Goal: Task Accomplishment & Management: Manage account settings

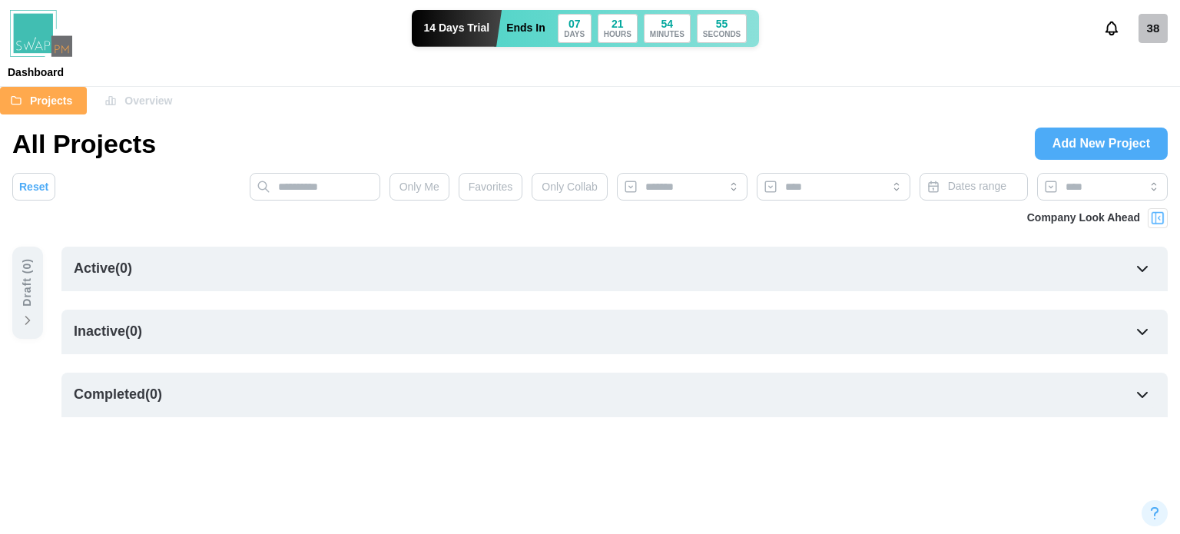
click at [1147, 42] on div "14 Days Trial Ends In 07 DAYS 21 HOURS 54 MINUTES 55 SECONDS 38" at bounding box center [590, 28] width 1180 height 57
click at [1151, 28] on div "38" at bounding box center [1152, 28] width 29 height 29
click at [1137, 110] on div "My Profile Sign Out" at bounding box center [1133, 79] width 92 height 68
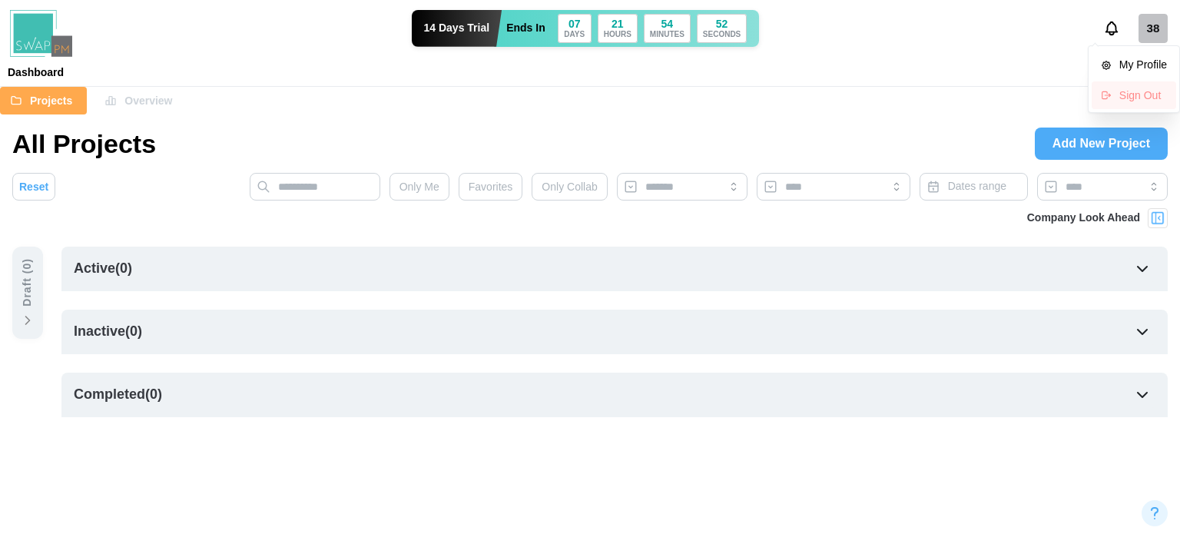
drag, startPoint x: 1137, startPoint y: 104, endPoint x: 1134, endPoint y: 112, distance: 9.0
click at [1135, 111] on div "My Profile Sign Out" at bounding box center [1133, 79] width 92 height 68
click at [1143, 98] on div "Sign Out" at bounding box center [1143, 95] width 48 height 12
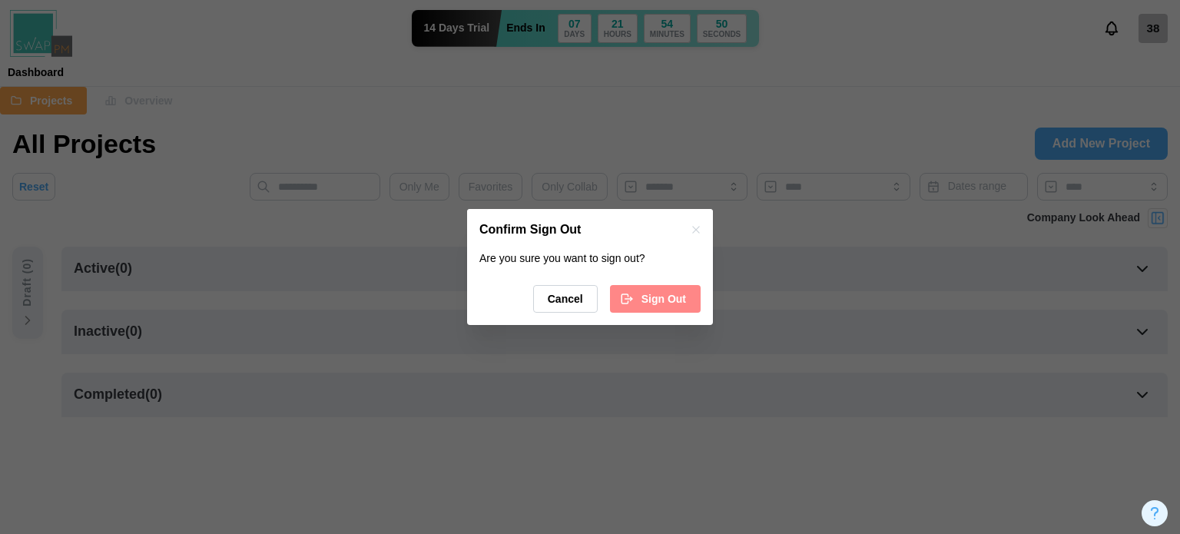
click at [641, 303] on div "Sign Out" at bounding box center [653, 299] width 66 height 26
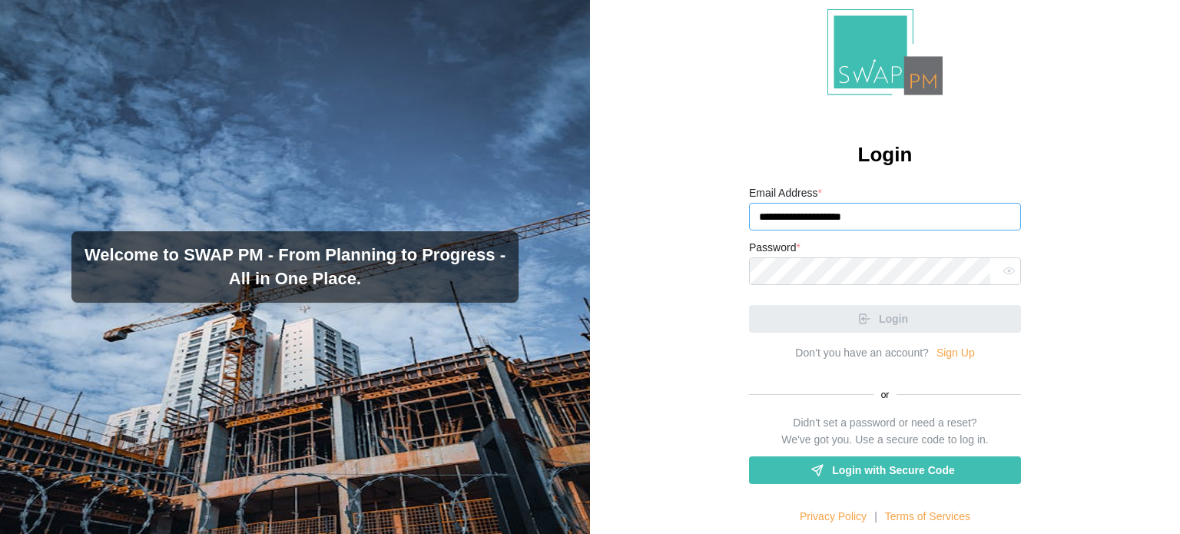
click at [889, 214] on input "**********" at bounding box center [885, 217] width 272 height 28
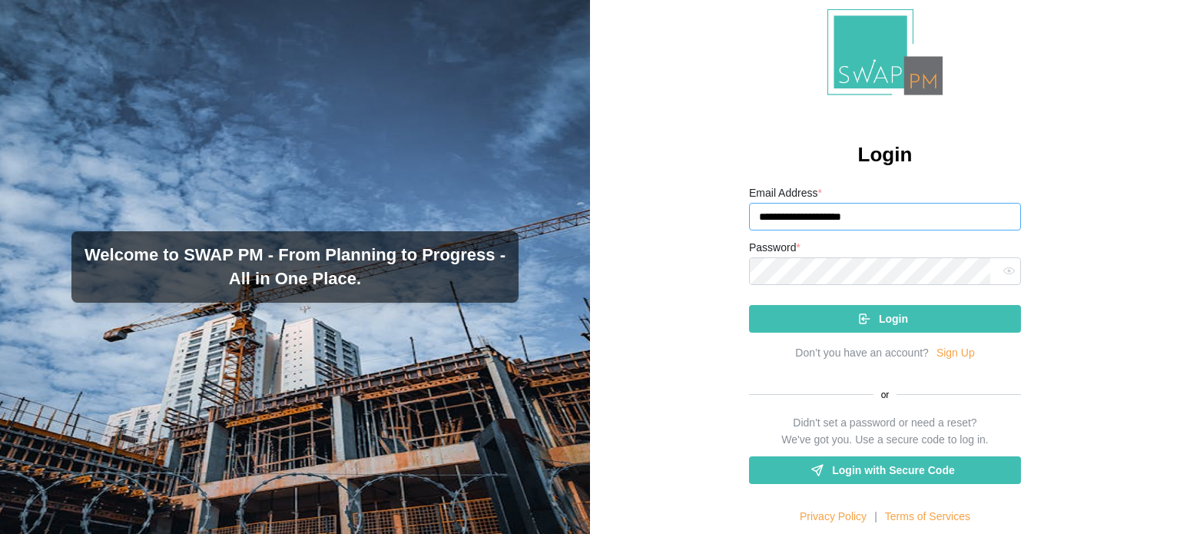
type input "**********"
click at [1003, 272] on icon "button" at bounding box center [1009, 271] width 12 height 12
click at [796, 328] on div "Login" at bounding box center [882, 319] width 247 height 26
click at [749, 305] on button "Login" at bounding box center [885, 319] width 272 height 28
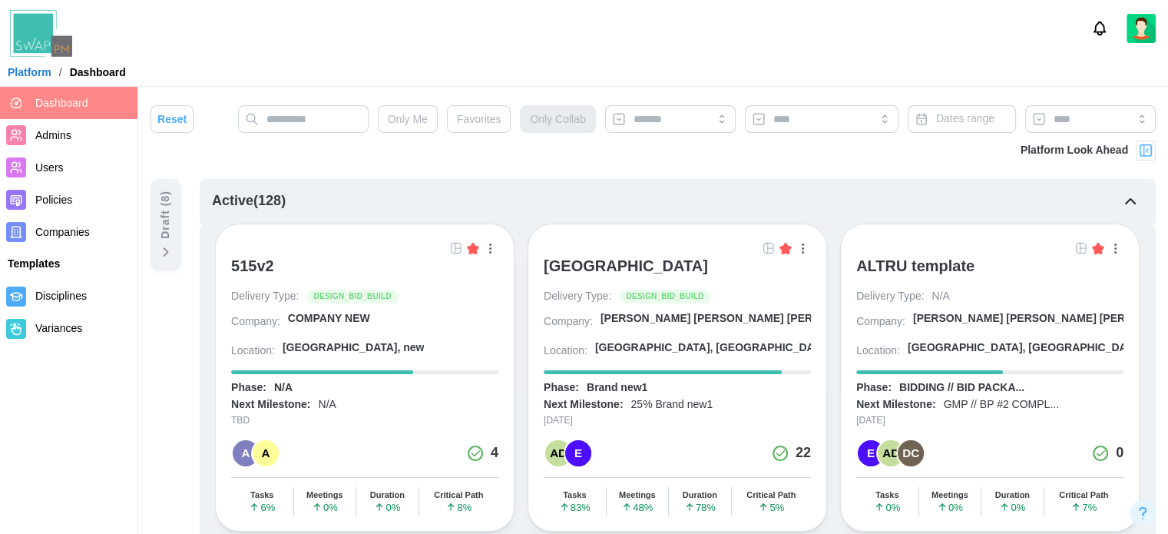
click at [79, 233] on span "Companies" at bounding box center [62, 232] width 55 height 12
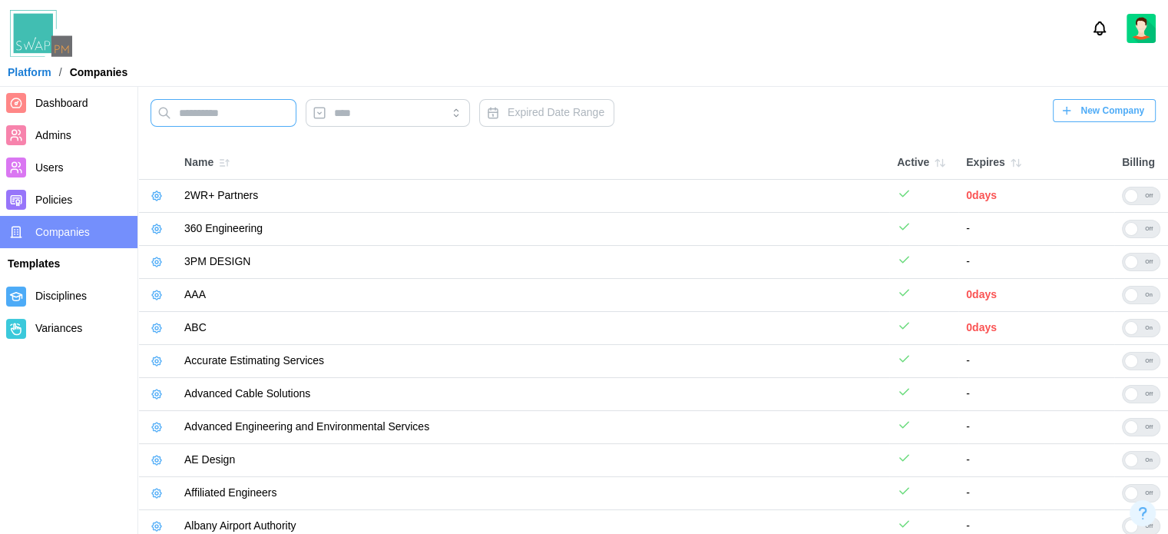
click at [207, 121] on input "text" at bounding box center [224, 113] width 146 height 28
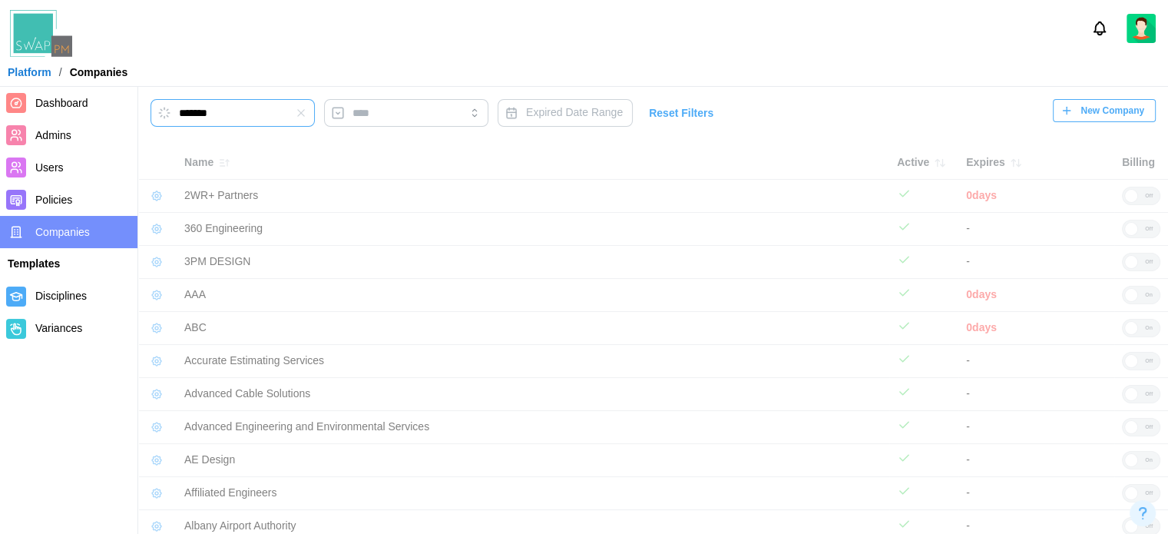
type input "*******"
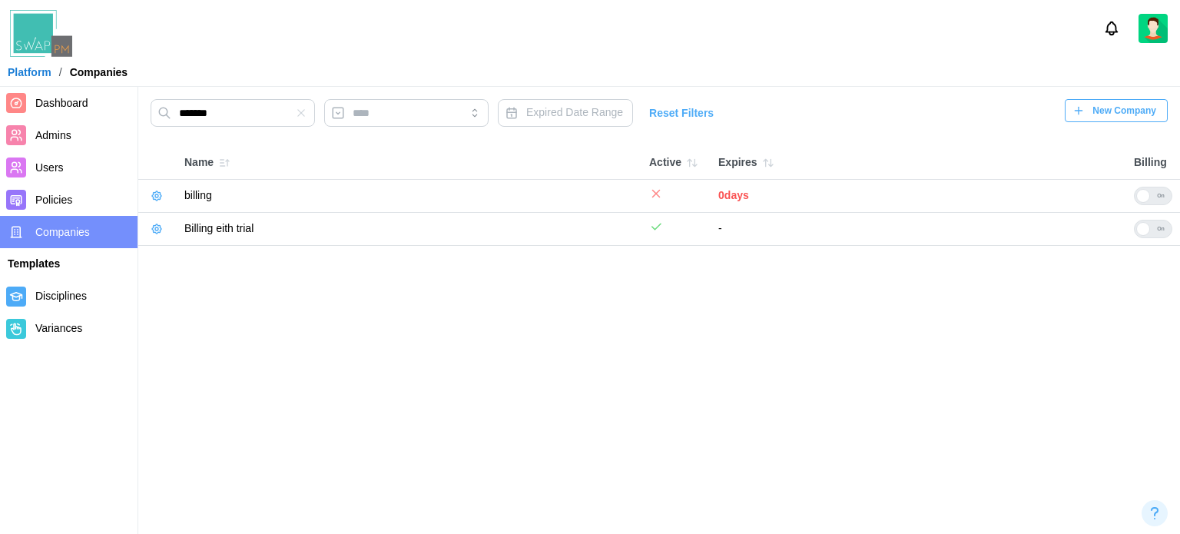
click at [160, 196] on icon "button" at bounding box center [157, 196] width 12 height 12
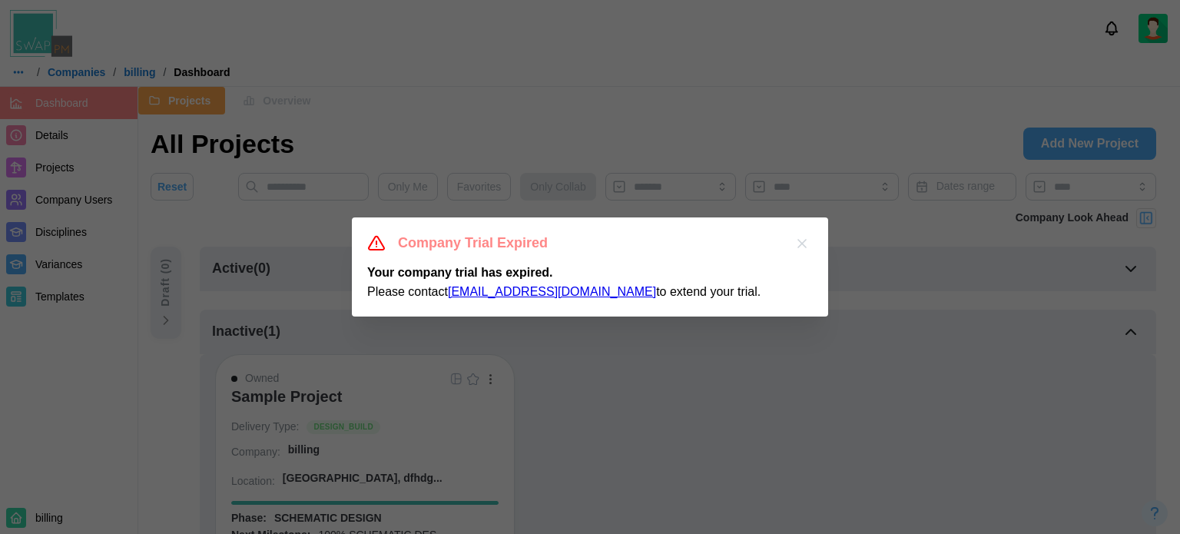
click at [808, 236] on icon "button" at bounding box center [801, 243] width 15 height 15
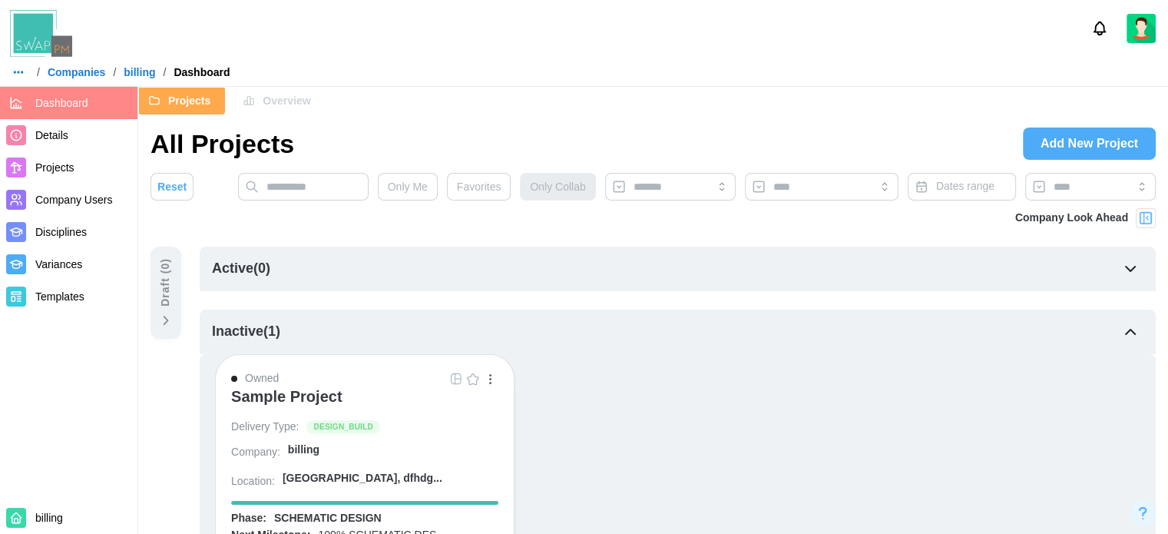
click at [43, 153] on link "Projects" at bounding box center [68, 167] width 137 height 32
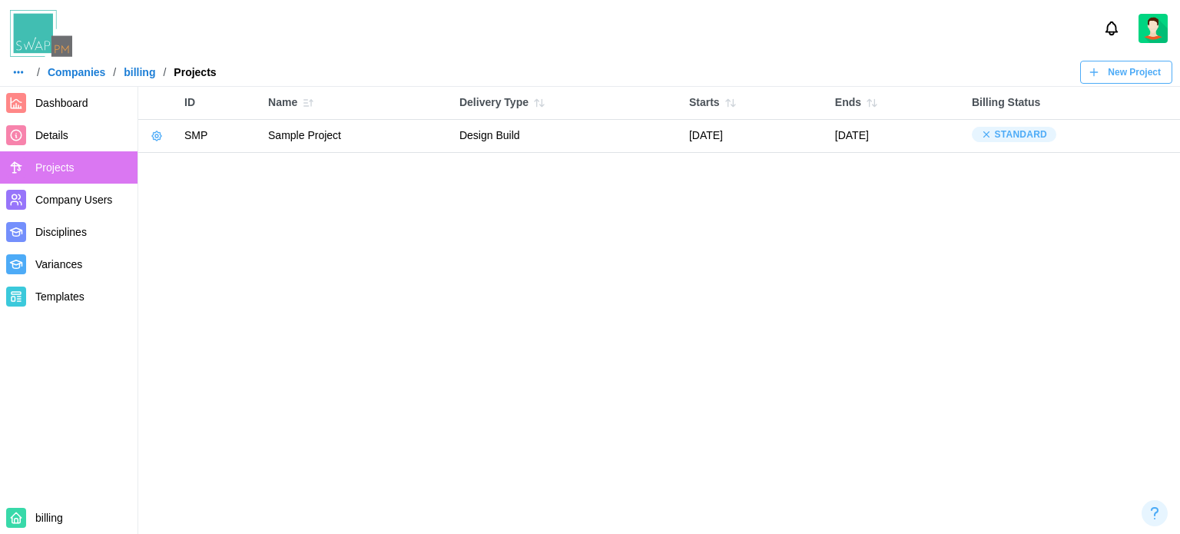
click at [74, 198] on span "Company Users" at bounding box center [73, 200] width 77 height 12
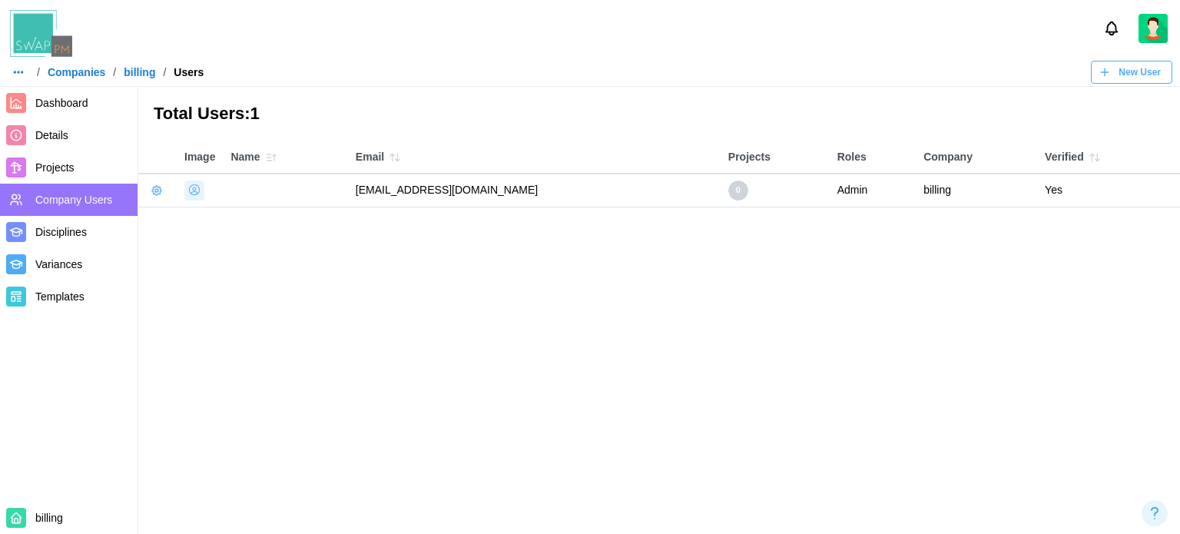
drag, startPoint x: 602, startPoint y: 187, endPoint x: 343, endPoint y: 186, distance: 258.8
click at [348, 186] on td "qatestercodingcops+billingwithouttrial@gmail.com" at bounding box center [534, 190] width 372 height 33
copy td "qatestercodingcops+billingwithouttrial@gmail.com"
click at [1150, 32] on img at bounding box center [1152, 28] width 29 height 29
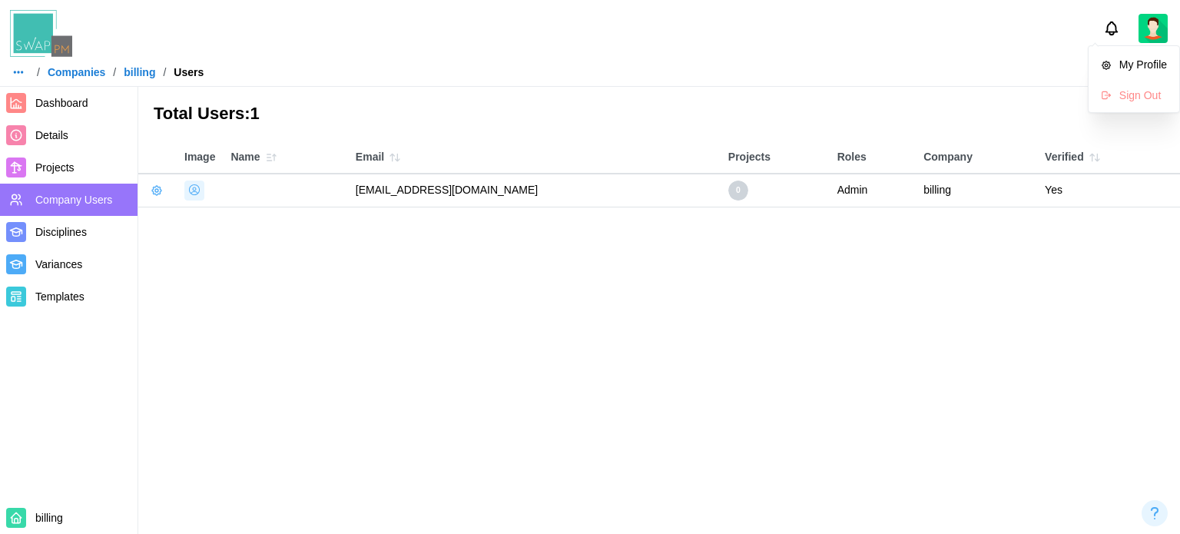
drag, startPoint x: 925, startPoint y: 234, endPoint x: 955, endPoint y: 217, distance: 35.4
click at [925, 234] on main "Total Users: 1 Image Name Email Projects Roles Company Verified qatestercodingc…" at bounding box center [590, 267] width 1180 height 534
click at [1101, 74] on icon "button" at bounding box center [1104, 72] width 12 height 12
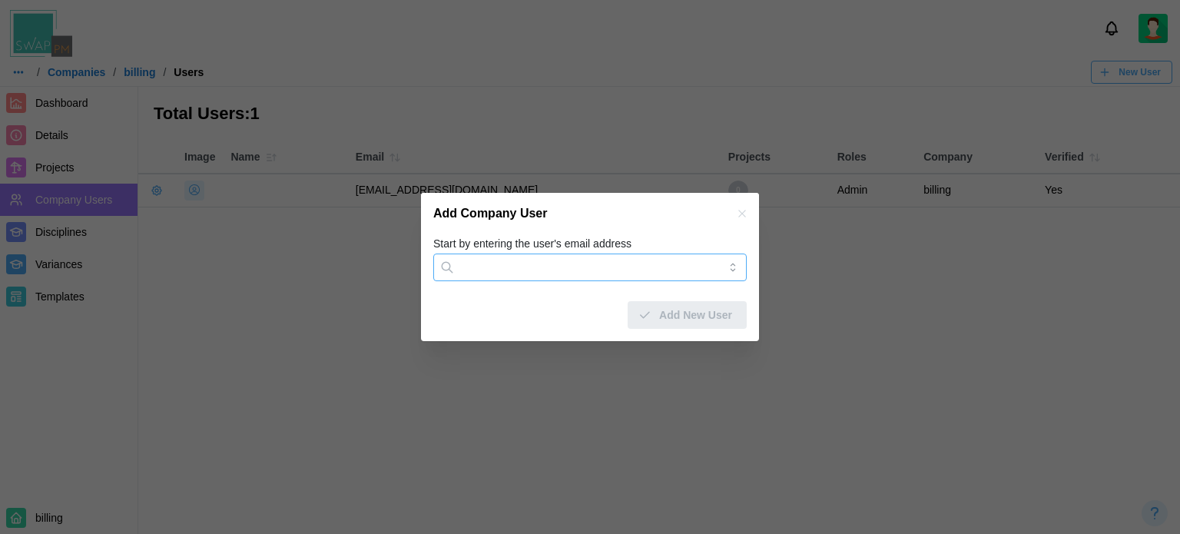
click at [622, 271] on input "Start by entering the user's email address" at bounding box center [589, 267] width 313 height 28
paste input "**********"
drag, startPoint x: 646, startPoint y: 267, endPoint x: 566, endPoint y: 276, distance: 80.3
click at [566, 276] on input "**********" at bounding box center [589, 267] width 313 height 28
type input "**********"
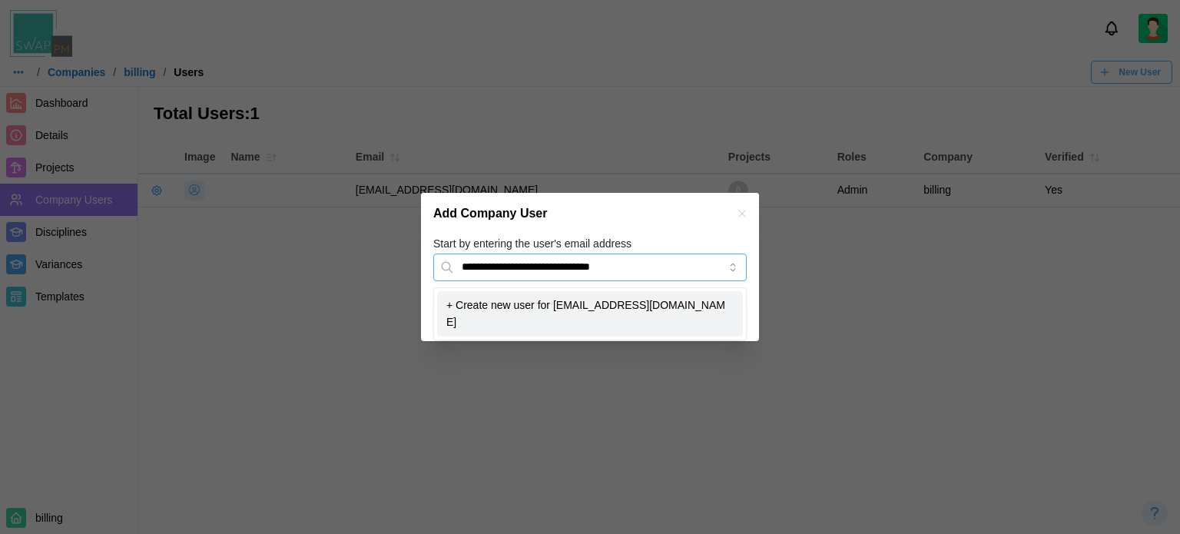
click at [636, 264] on input "**********" at bounding box center [589, 267] width 313 height 28
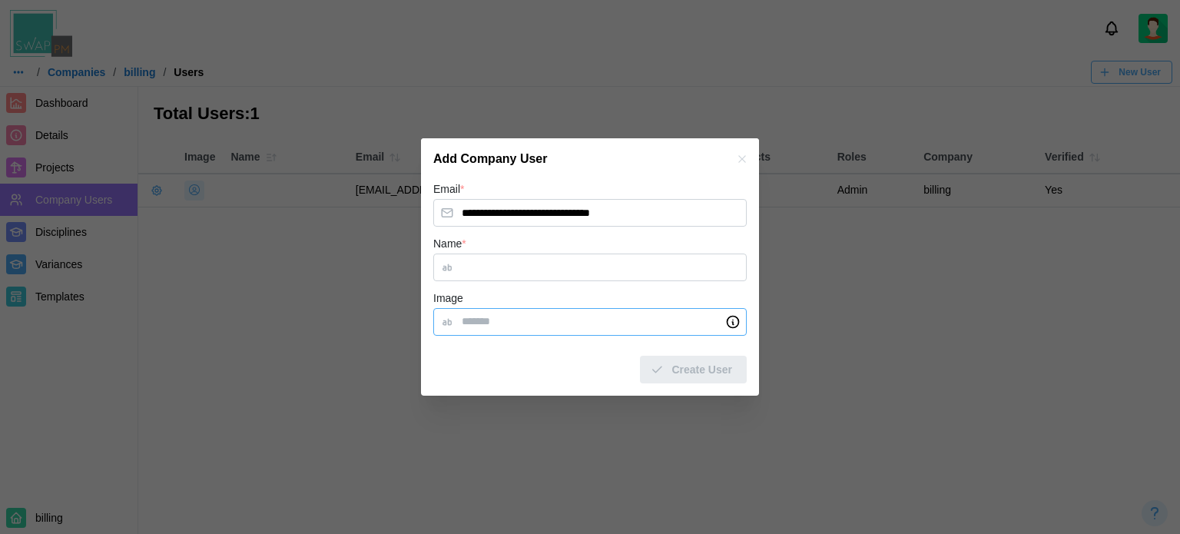
click at [552, 331] on input "Image" at bounding box center [589, 322] width 313 height 28
click at [554, 270] on input "Name *" at bounding box center [589, 267] width 313 height 28
type input "****"
click at [691, 374] on span "Create User" at bounding box center [701, 369] width 61 height 26
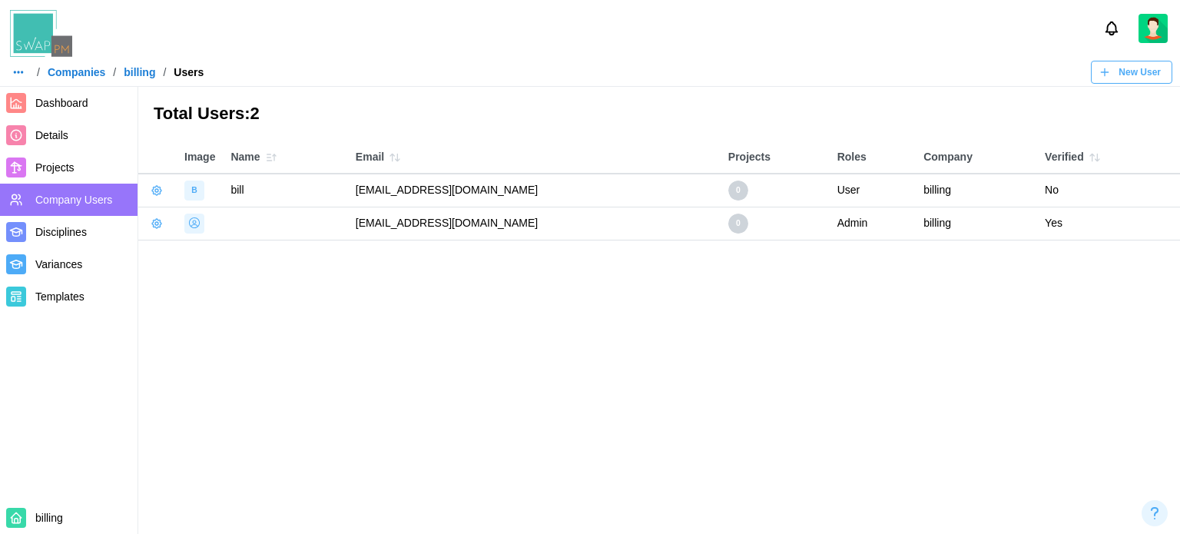
drag, startPoint x: 544, startPoint y: 189, endPoint x: 338, endPoint y: 193, distance: 206.6
click at [348, 193] on td "qatestercodingcops+bill@gmail.com" at bounding box center [534, 190] width 372 height 33
copy td "qatestercodingcops+bill@gmail.com"
click at [52, 134] on span "Details" at bounding box center [51, 135] width 33 height 12
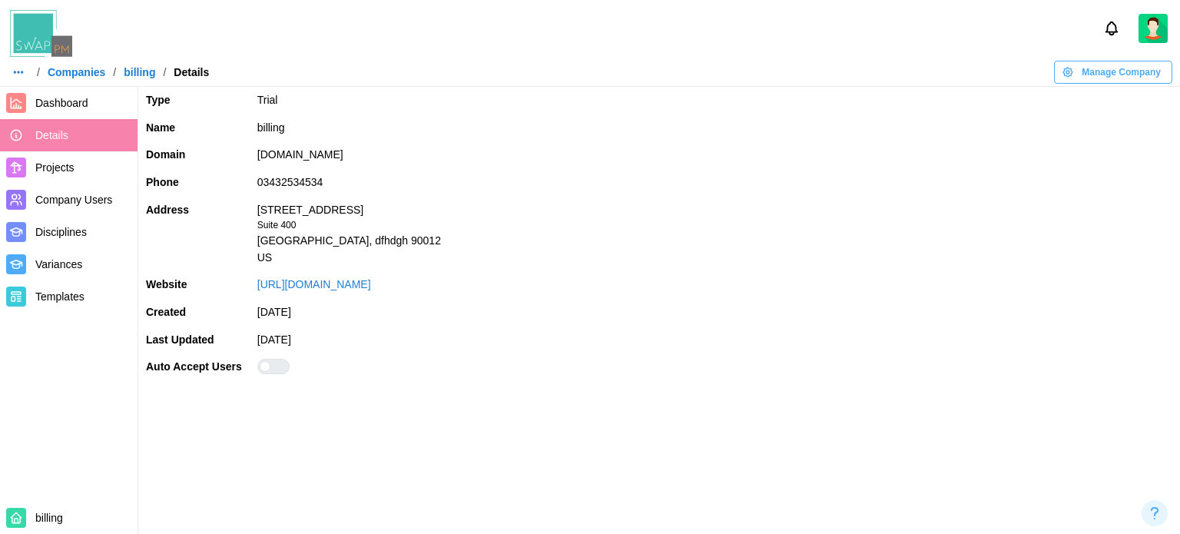
click at [1097, 62] on span "Manage Company" at bounding box center [1120, 72] width 79 height 22
click at [1075, 101] on icon "button" at bounding box center [1076, 102] width 5 height 5
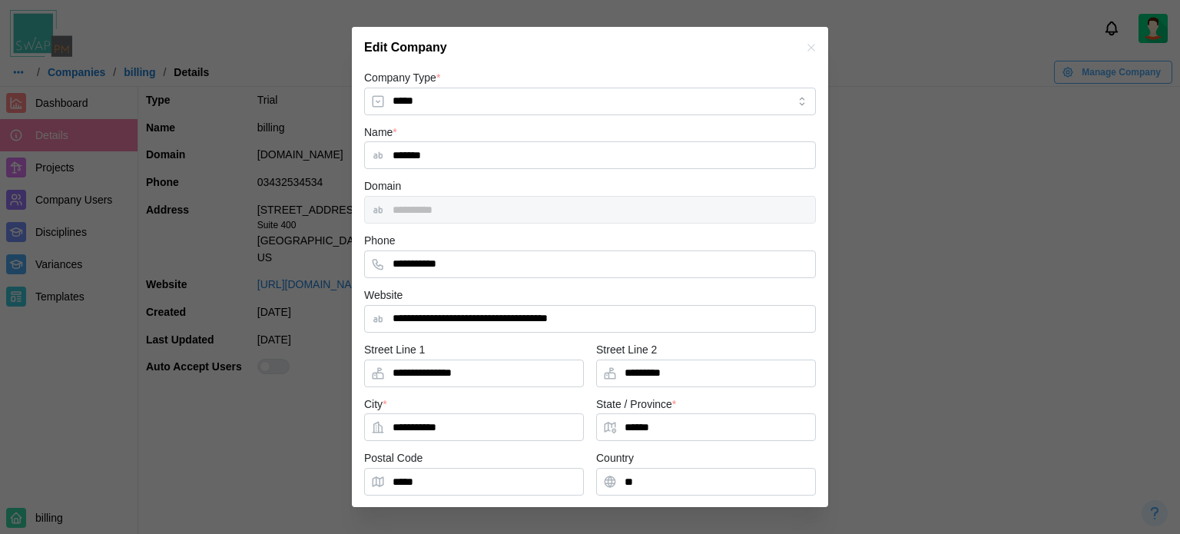
scroll to position [101, 0]
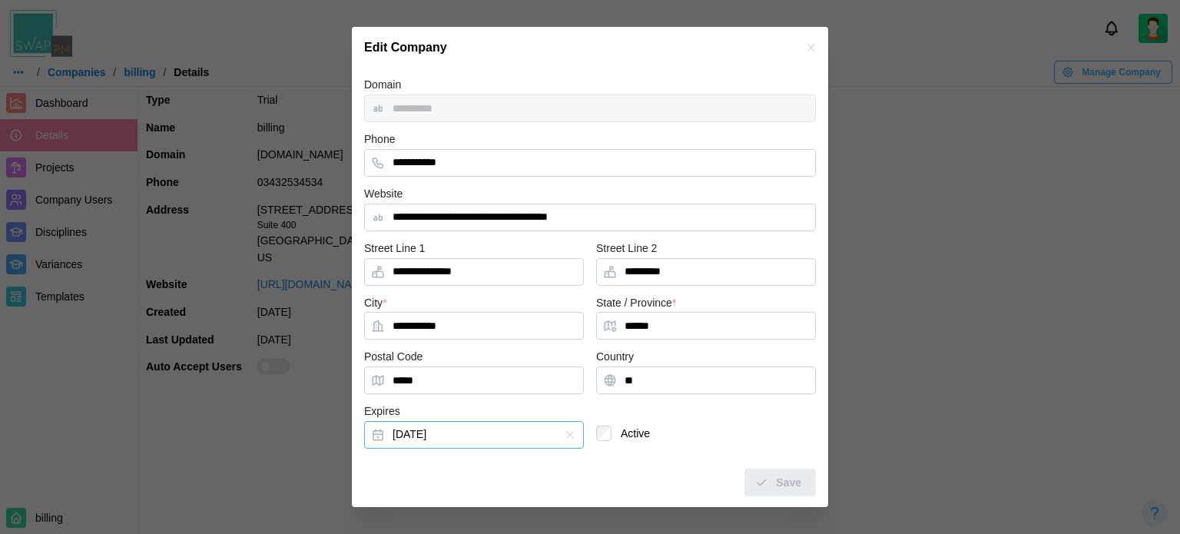
click at [458, 424] on button "Aug 12, 2025" at bounding box center [474, 435] width 220 height 28
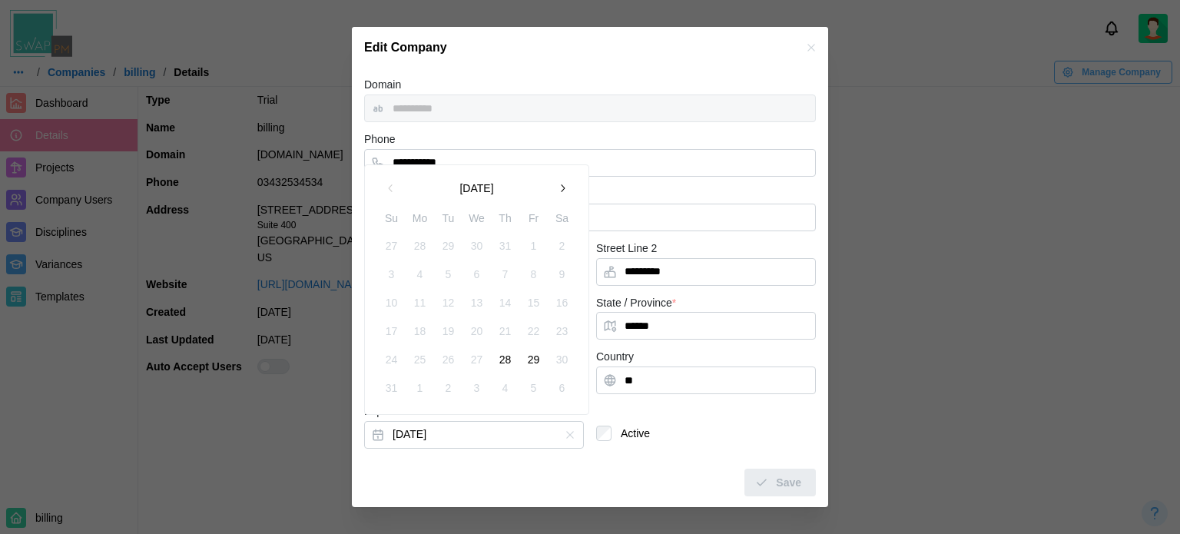
click at [538, 356] on button "29" at bounding box center [534, 360] width 28 height 28
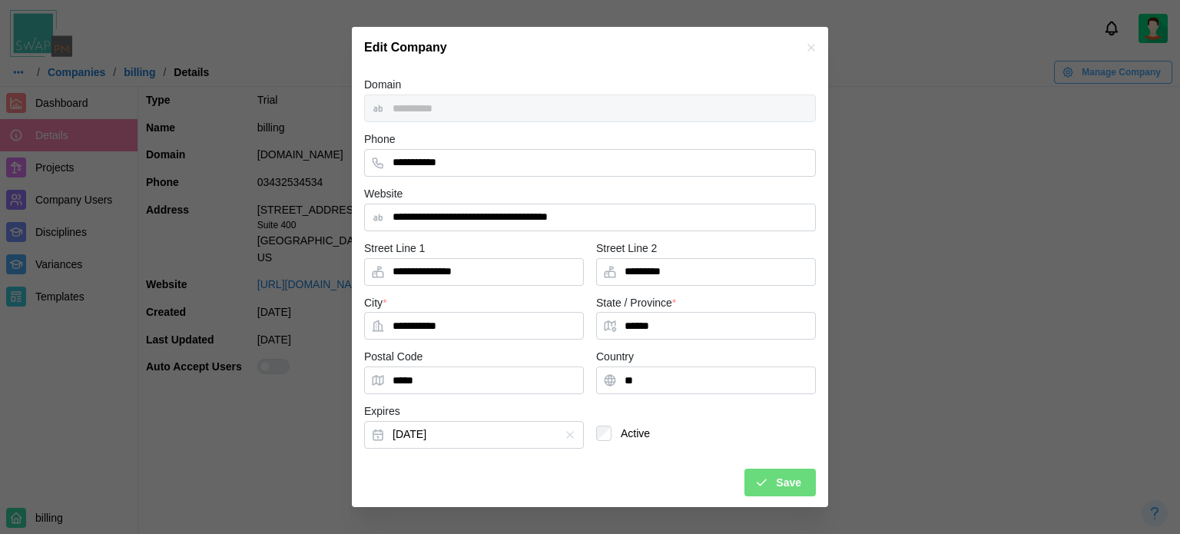
click at [756, 472] on div "Save" at bounding box center [777, 482] width 47 height 26
